Goal: Task Accomplishment & Management: Use online tool/utility

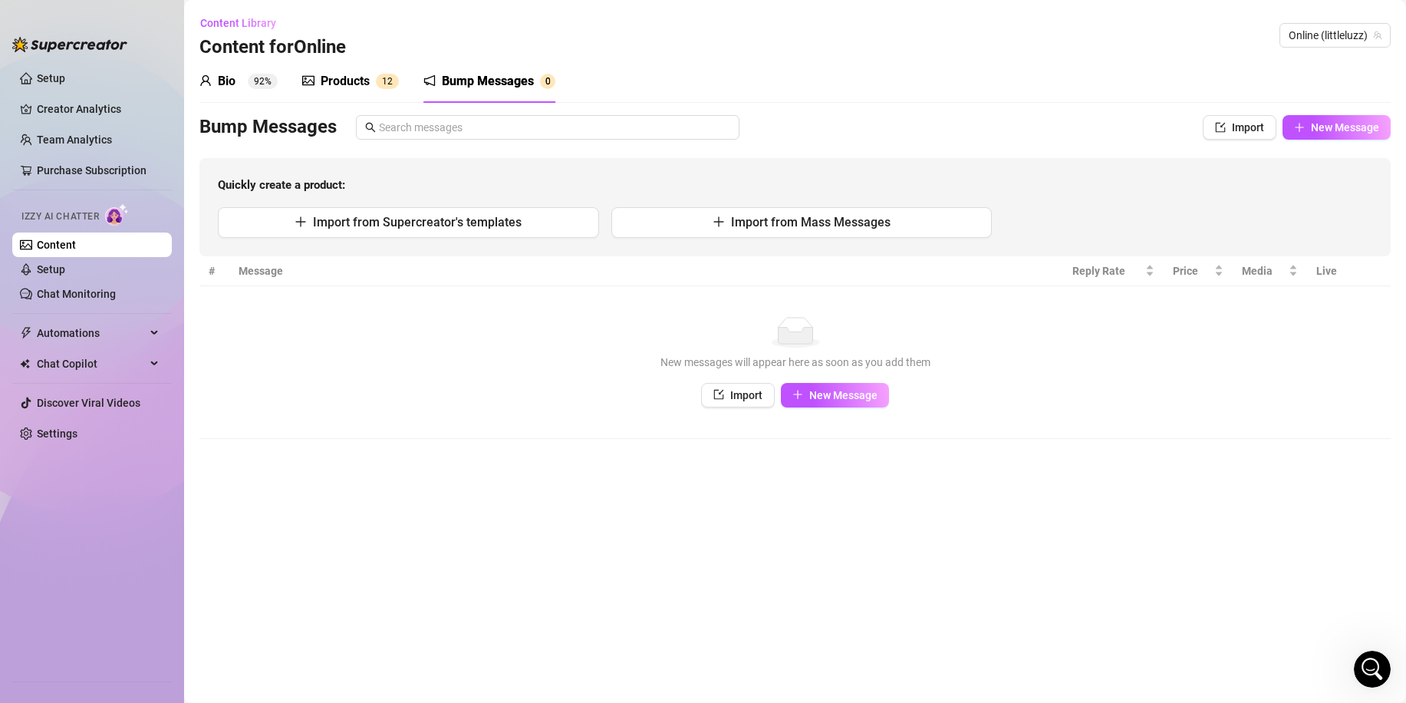
scroll to position [947, 0]
click at [746, 391] on span "Import" at bounding box center [746, 395] width 32 height 12
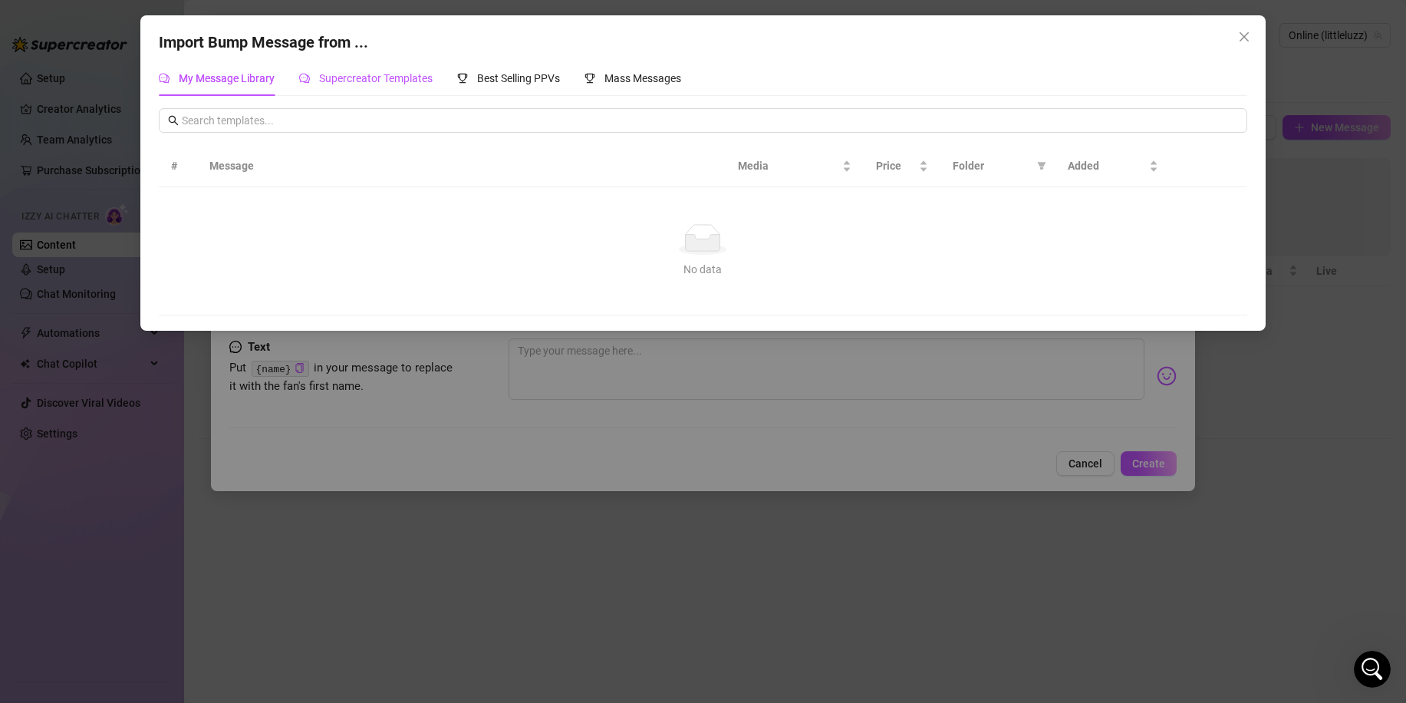
click at [430, 80] on span "Supercreator Templates" at bounding box center [376, 78] width 114 height 12
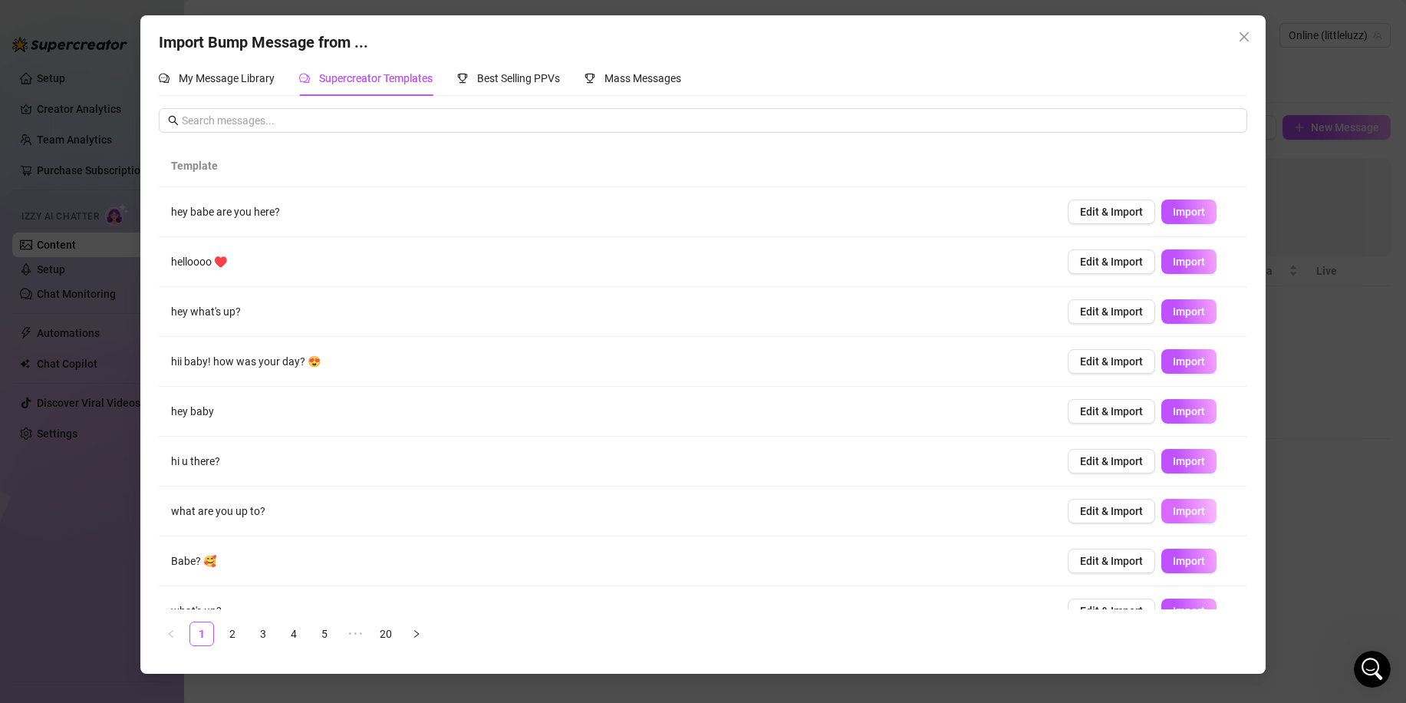
click at [1177, 514] on span "Import" at bounding box center [1189, 511] width 32 height 12
type textarea "what are you up to?"
click at [1284, 466] on div "Import Bump Message from ... My Message Library Supercreator Templates Best Sel…" at bounding box center [703, 351] width 1406 height 703
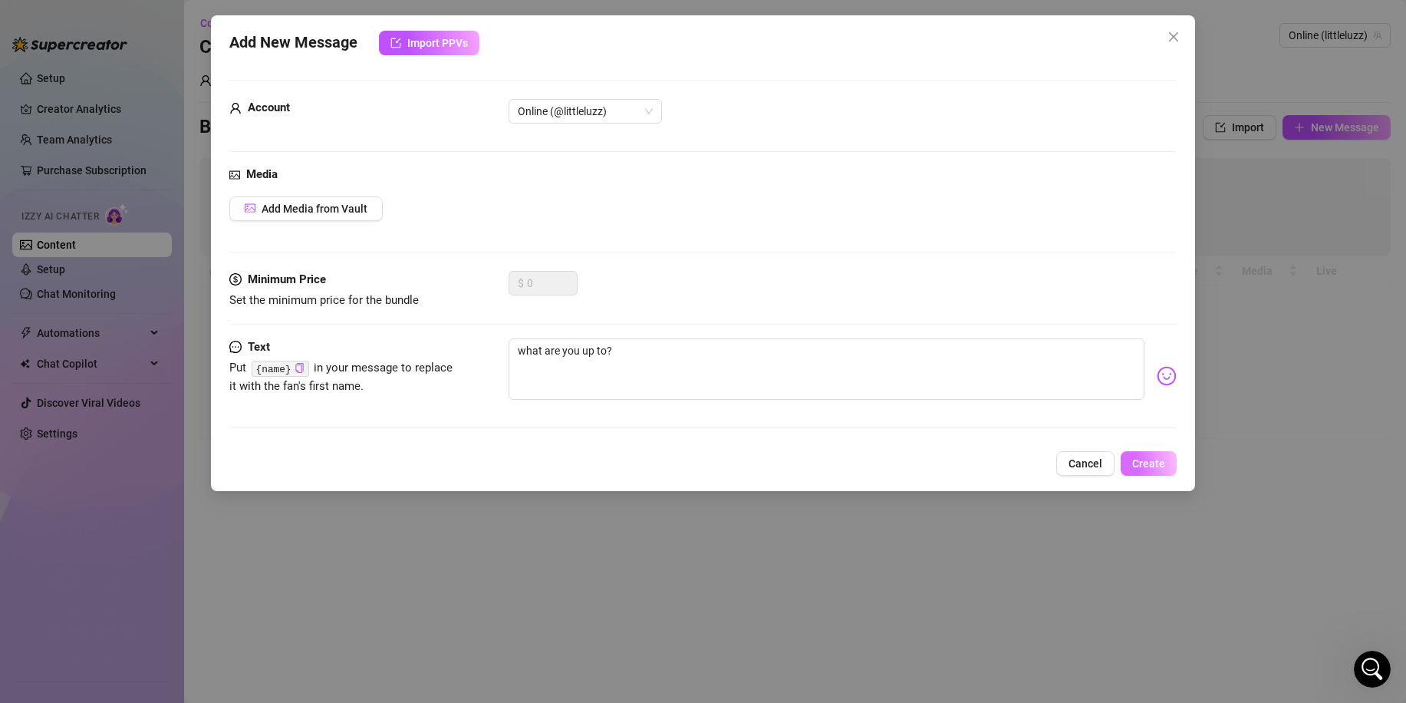
click at [1148, 470] on span "Create" at bounding box center [1149, 463] width 33 height 12
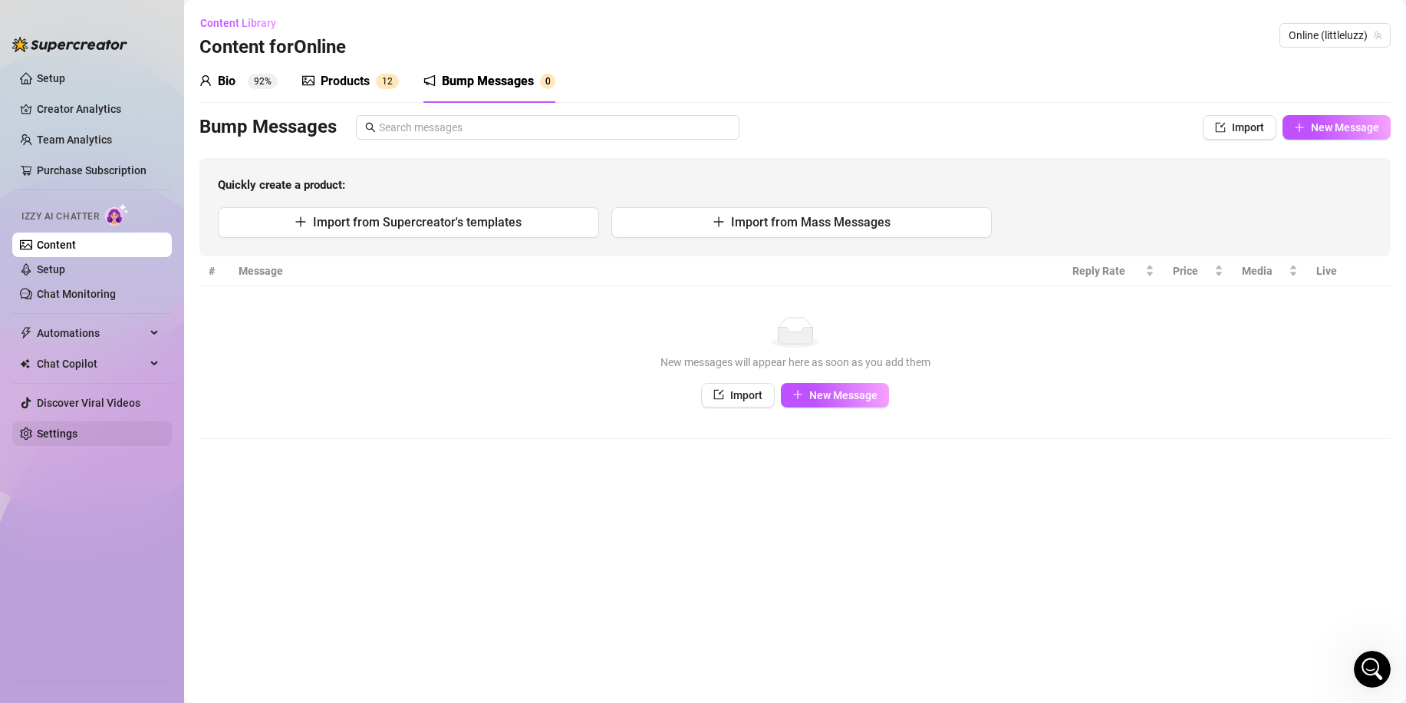
click at [77, 431] on link "Settings" at bounding box center [57, 433] width 41 height 12
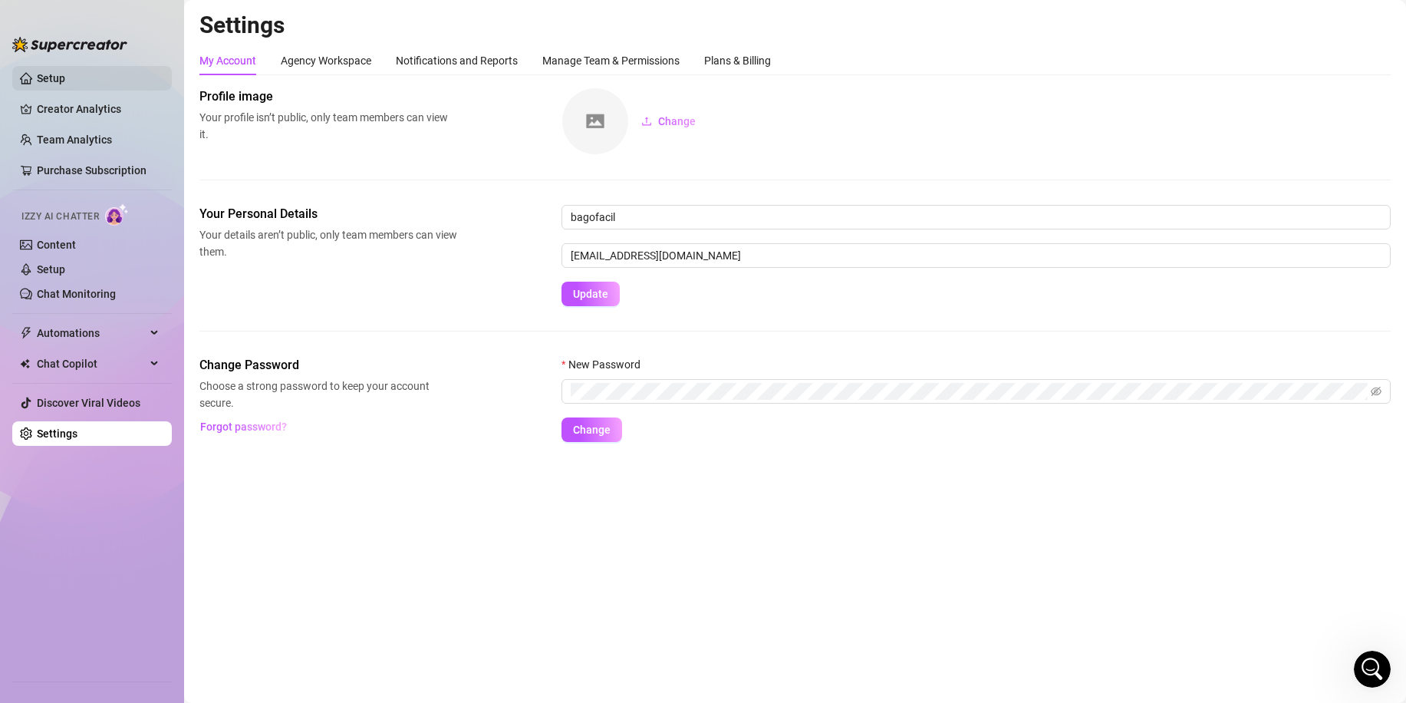
click at [65, 72] on link "Setup" at bounding box center [51, 78] width 28 height 12
